Goal: Information Seeking & Learning: Learn about a topic

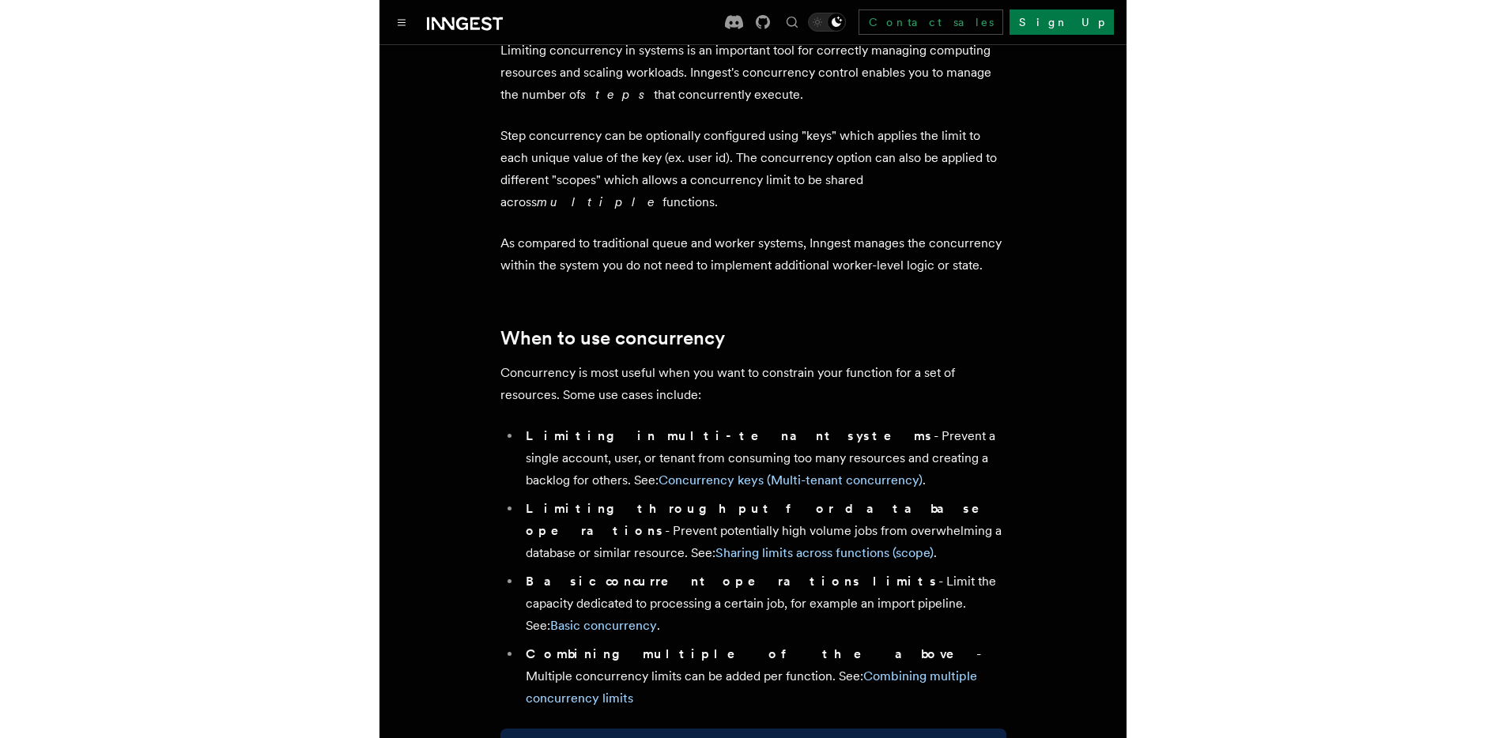
scroll to position [141, 0]
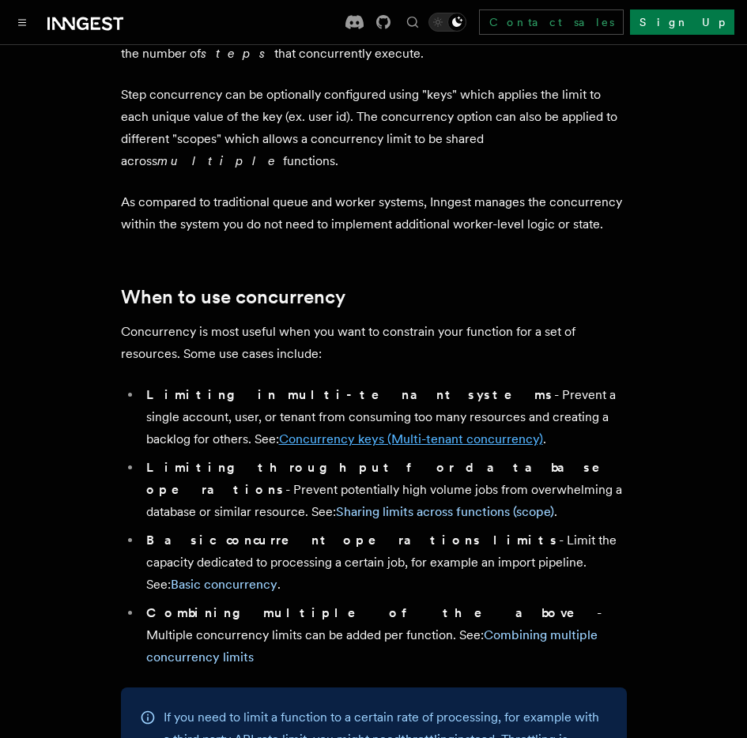
click at [287, 432] on link "Concurrency keys (Multi-tenant concurrency)" at bounding box center [411, 439] width 264 height 15
click at [530, 504] on link "Sharing limits across functions (scope)" at bounding box center [445, 511] width 218 height 15
click at [278, 577] on link "Basic concurrency" at bounding box center [224, 584] width 107 height 15
click at [395, 628] on link "Combining multiple concurrency limits" at bounding box center [371, 646] width 451 height 37
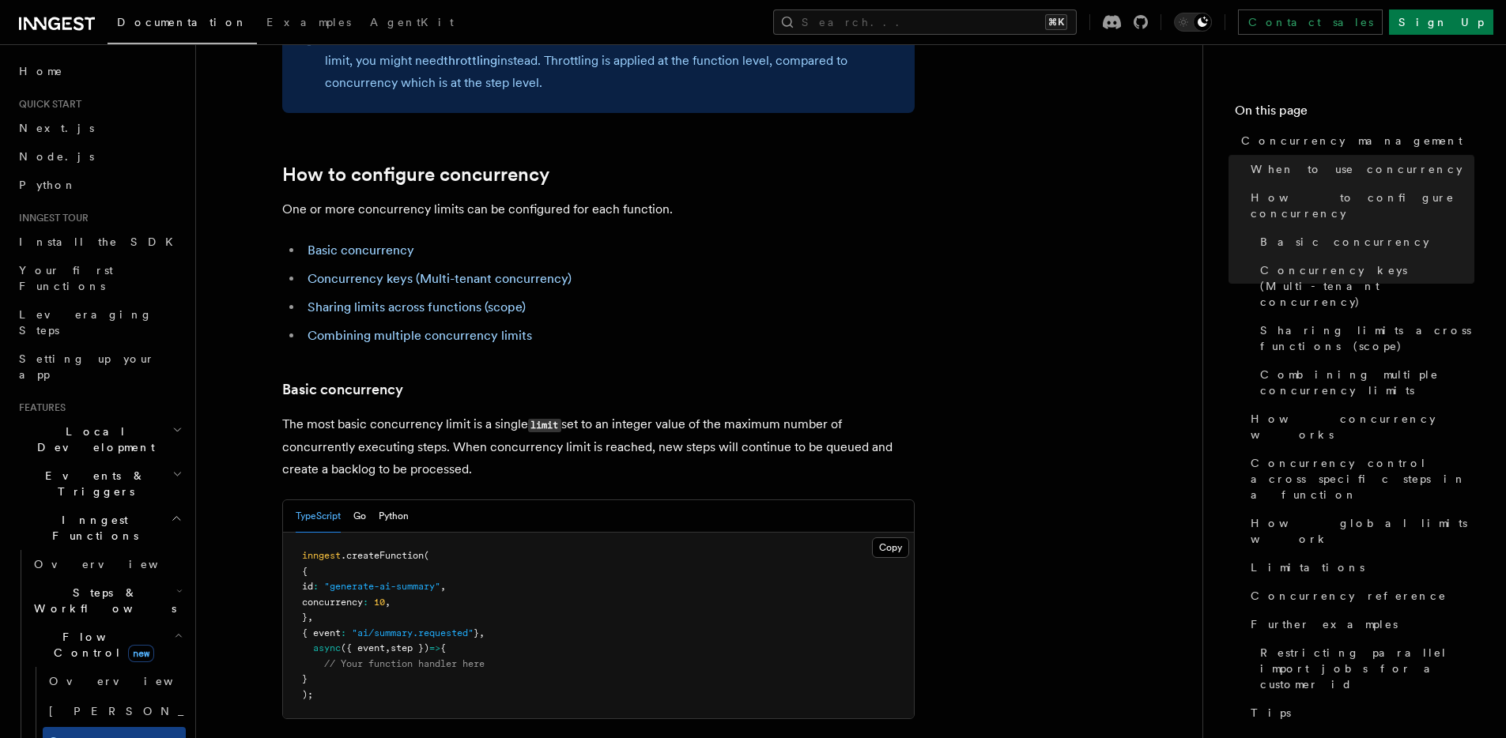
scroll to position [844, 0]
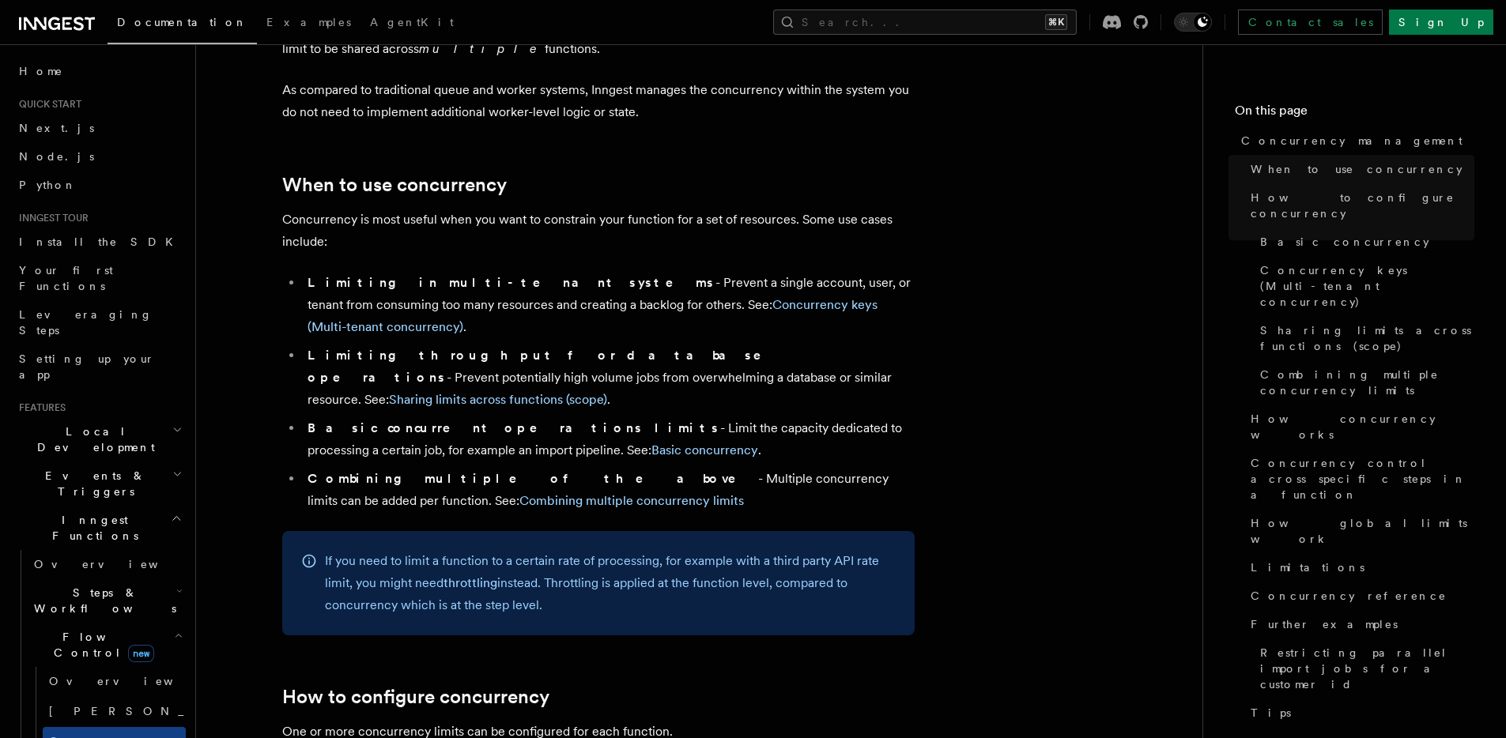
scroll to position [946, 0]
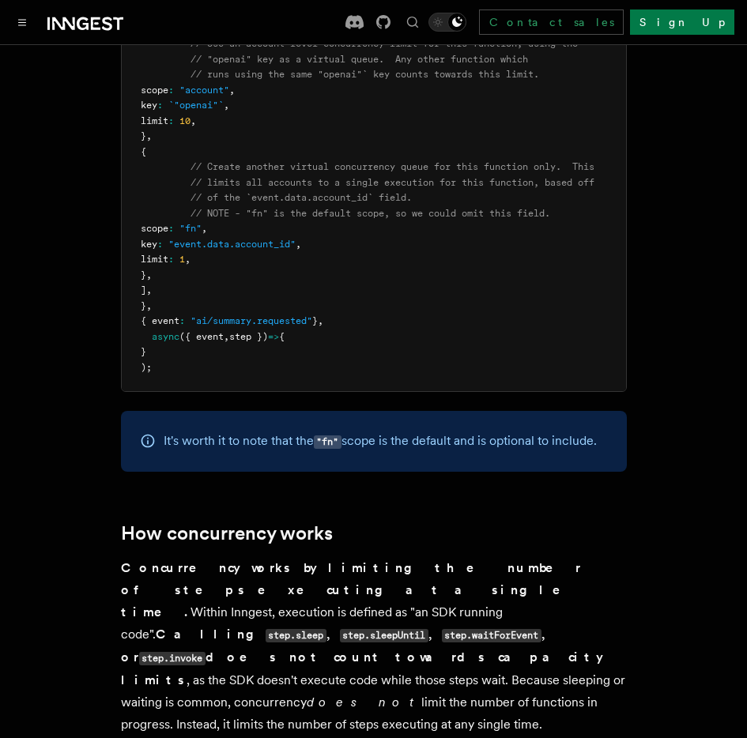
scroll to position [2866, 0]
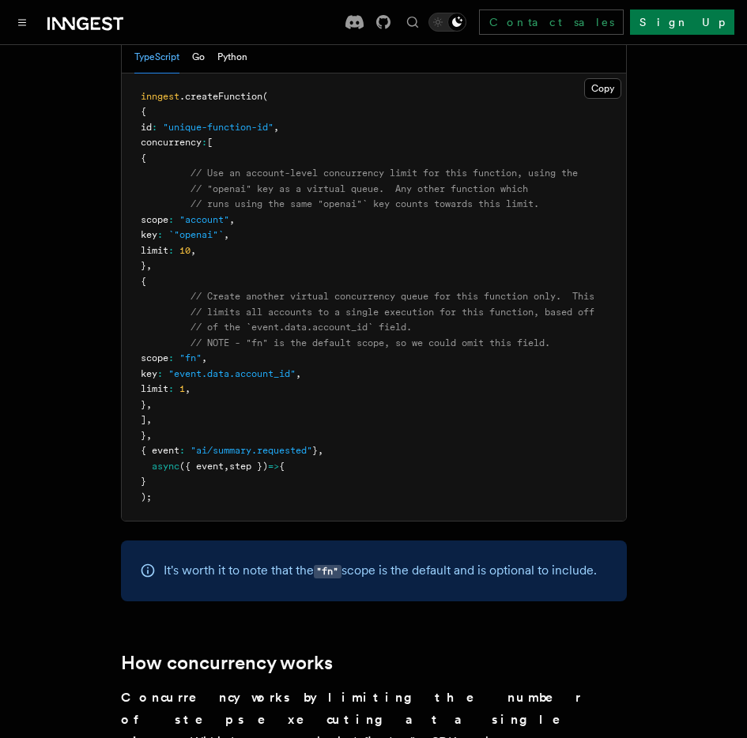
click at [512, 173] on pre "inngest .createFunction ( { id : "unique-function-id" , concurrency : [ { // Us…" at bounding box center [374, 298] width 504 height 448
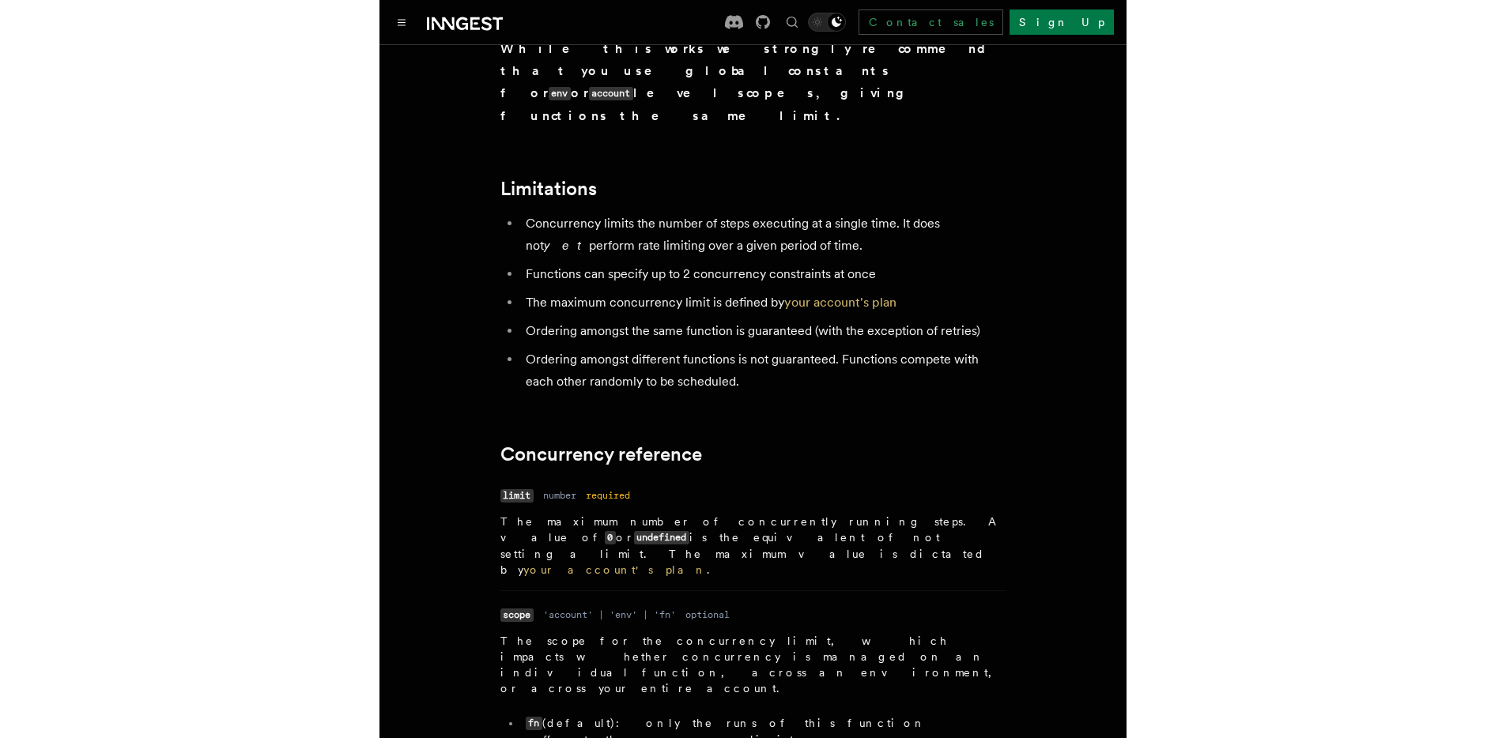
scroll to position [5427, 0]
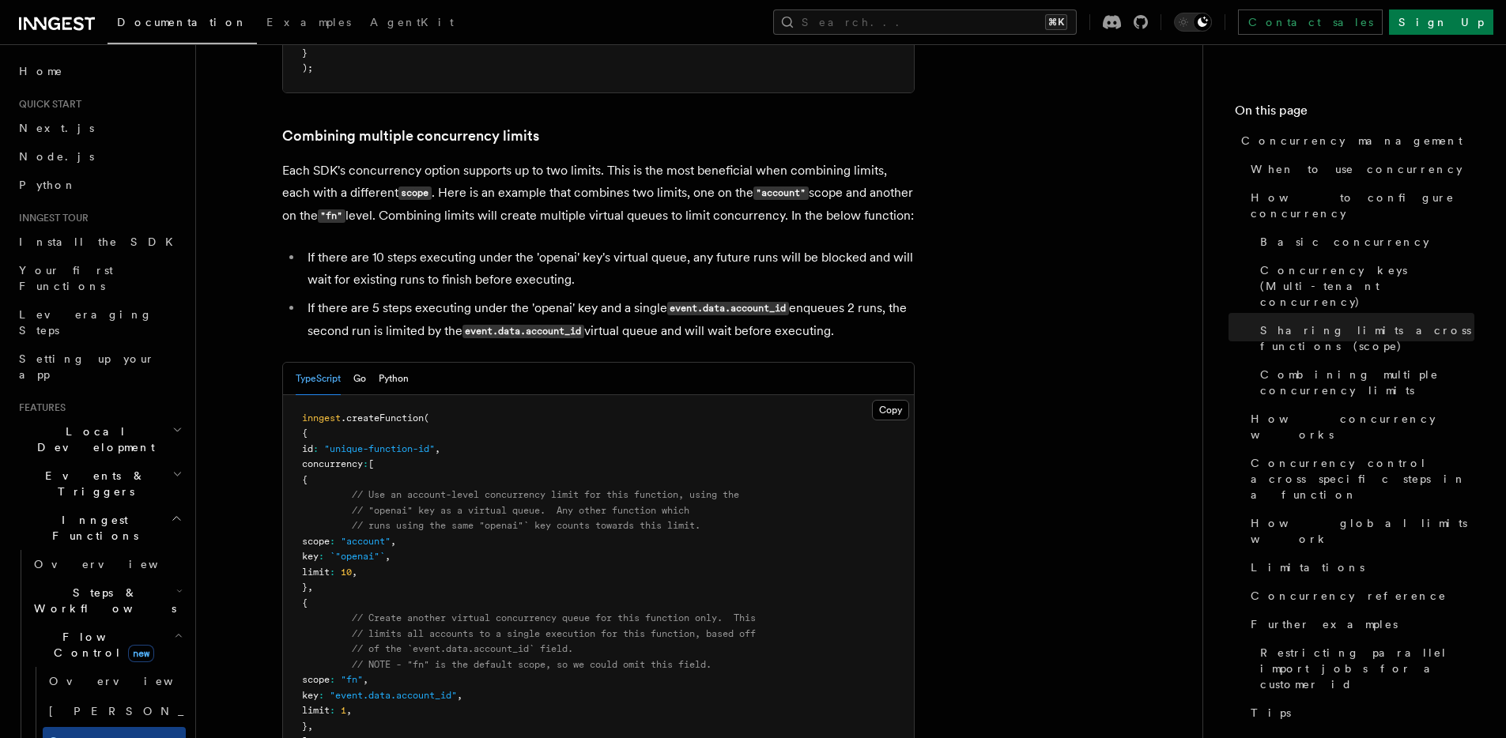
scroll to position [4653, 0]
